Goal: Use online tool/utility: Utilize a website feature to perform a specific function

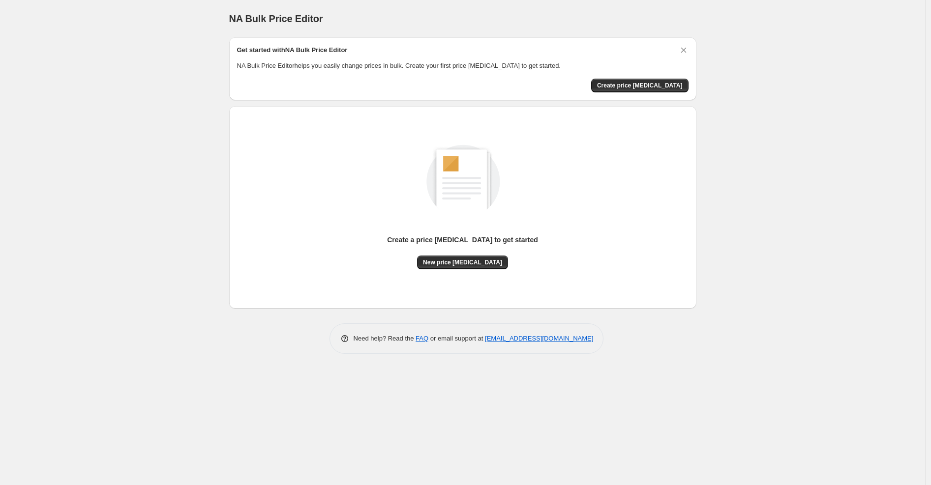
click at [465, 276] on div "Create a price [MEDICAL_DATA] to get started New price [MEDICAL_DATA]" at bounding box center [462, 207] width 451 height 187
click at [465, 261] on span "New price [MEDICAL_DATA]" at bounding box center [462, 263] width 79 height 8
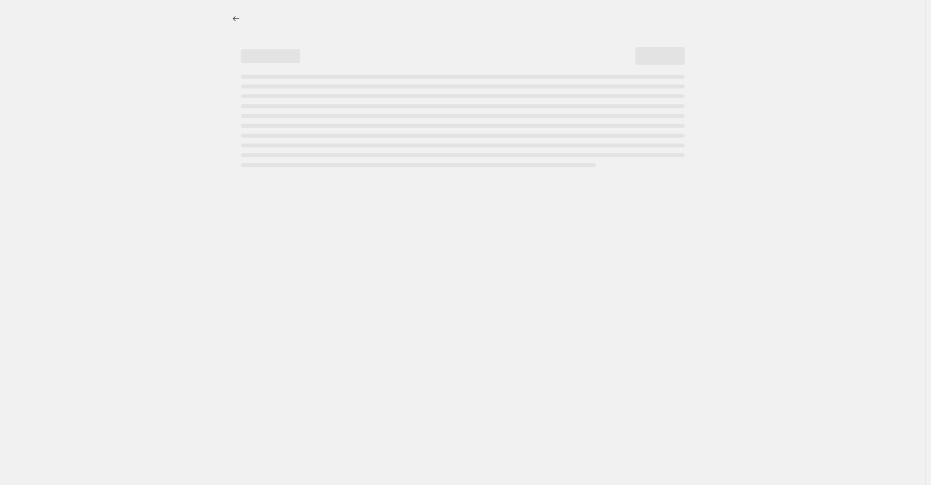
select select "percentage"
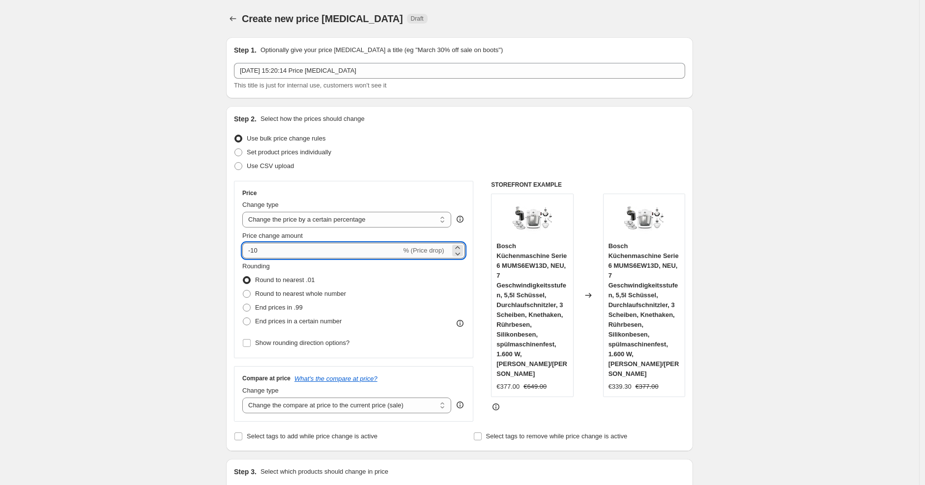
click at [333, 250] on input "-10" at bounding box center [321, 251] width 159 height 16
type input "-1"
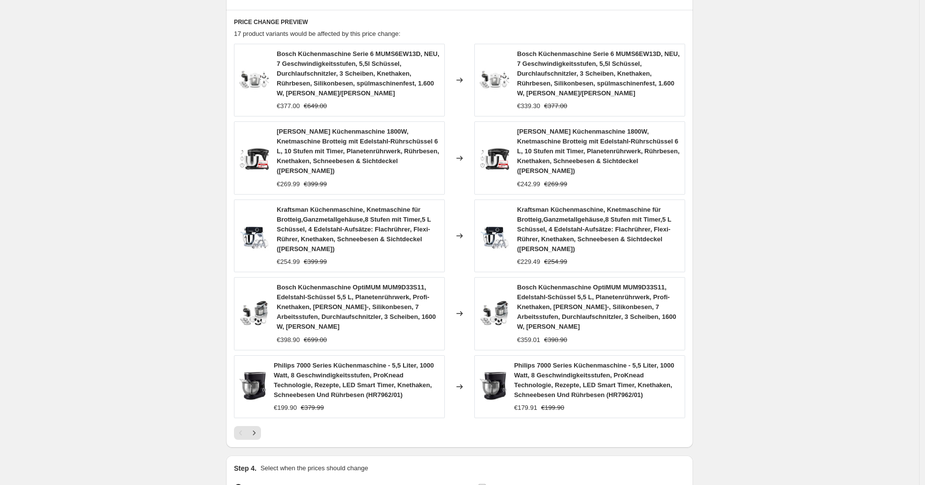
scroll to position [632, 0]
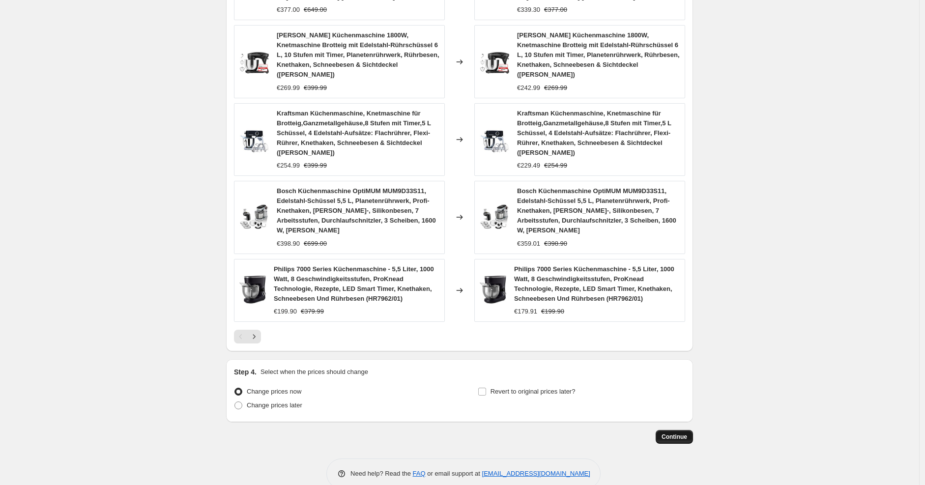
type input "-30"
click at [678, 433] on span "Continue" at bounding box center [675, 437] width 26 height 8
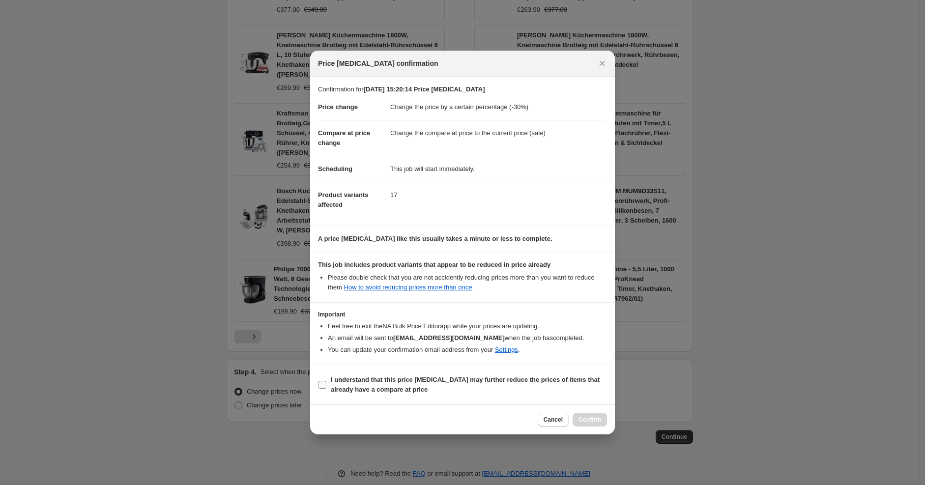
click at [543, 378] on b "I understand that this price [MEDICAL_DATA] may further reduce the prices of it…" at bounding box center [465, 384] width 269 height 17
click at [326, 381] on input "I understand that this price [MEDICAL_DATA] may further reduce the prices of it…" at bounding box center [323, 385] width 8 height 8
checkbox input "true"
click at [596, 414] on button "Confirm" at bounding box center [590, 420] width 34 height 14
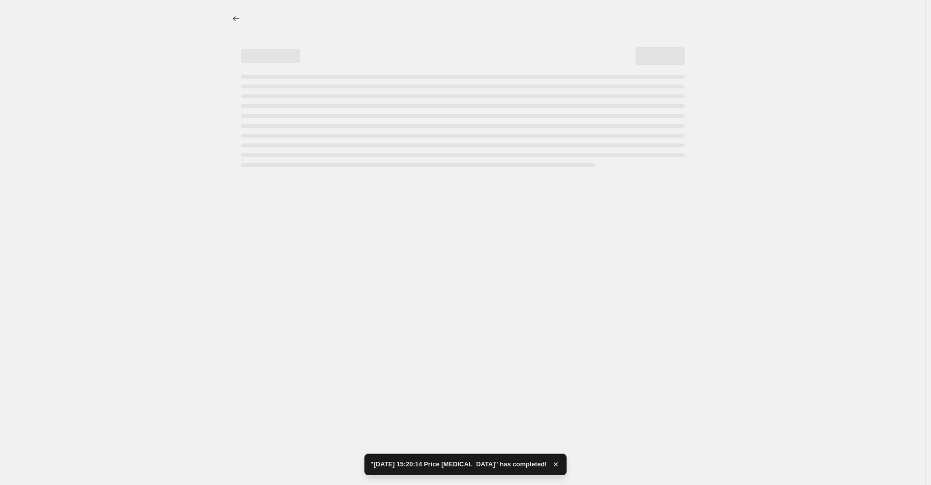
select select "percentage"
